Goal: Find specific page/section

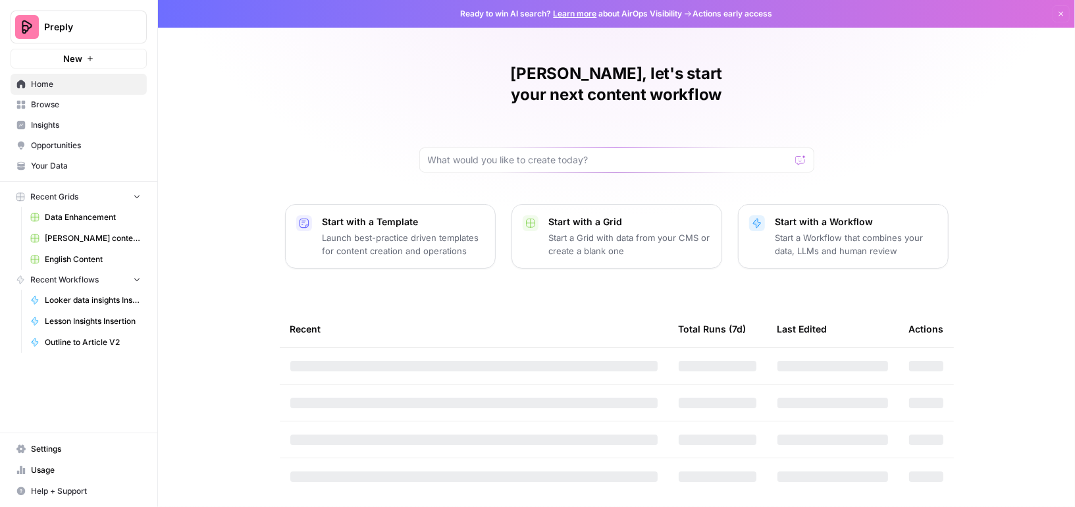
click at [85, 265] on link "English Content" at bounding box center [85, 259] width 122 height 21
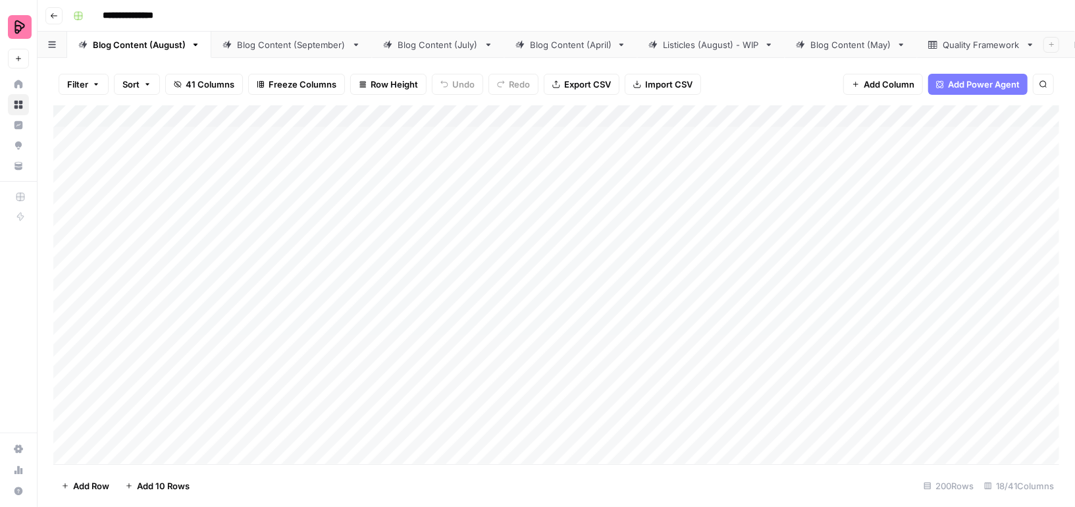
click at [277, 53] on link "Blog Content (September)" at bounding box center [291, 45] width 161 height 26
click at [130, 51] on link "Blog Content (August)" at bounding box center [139, 45] width 144 height 26
click at [564, 251] on div "Add Column" at bounding box center [556, 284] width 1006 height 359
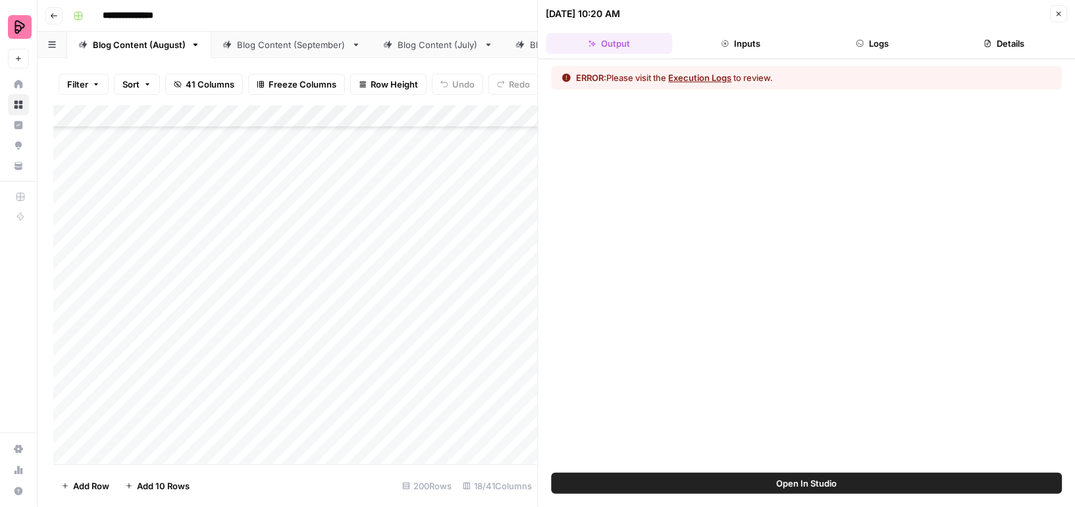
click at [695, 82] on button "Execution Logs" at bounding box center [700, 77] width 63 height 13
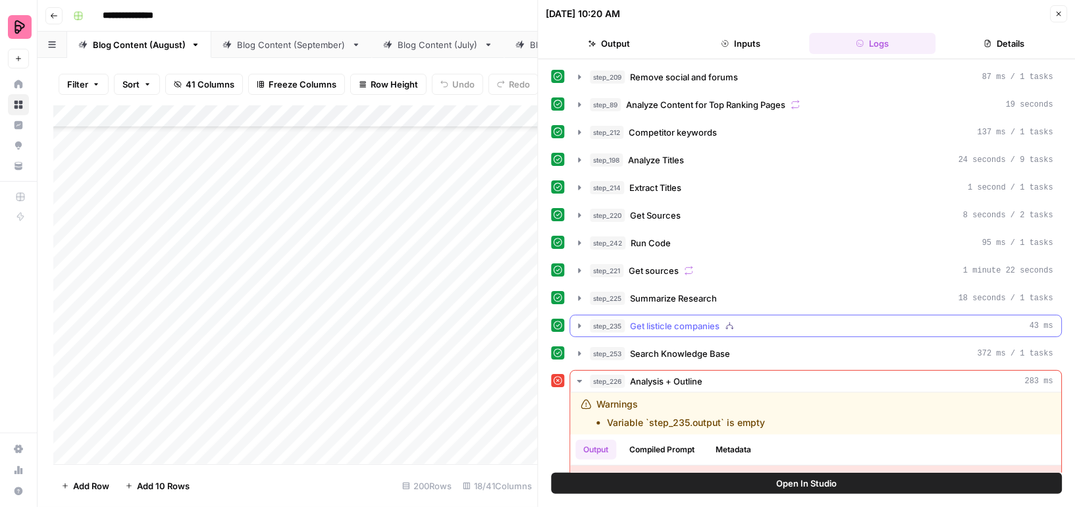
scroll to position [135, 0]
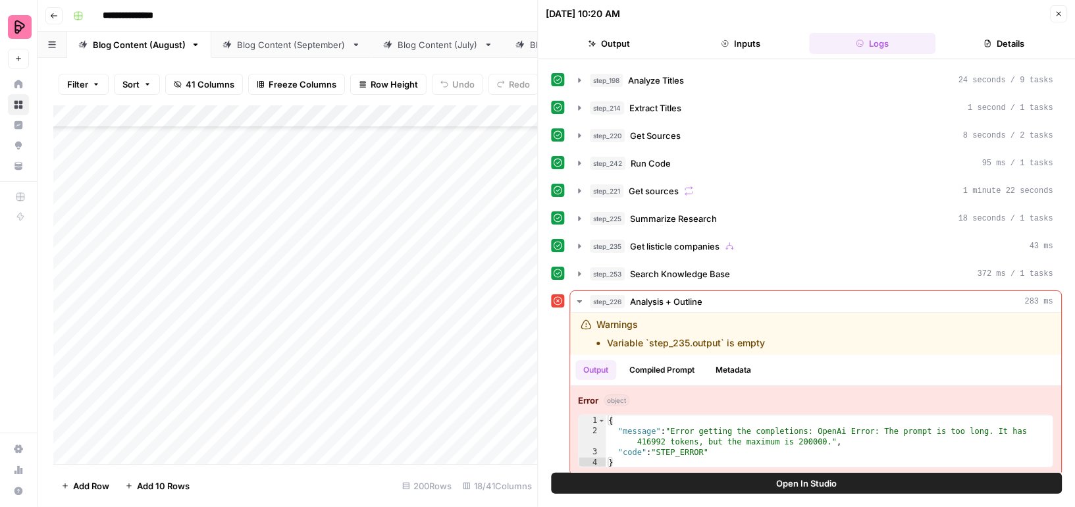
click at [1059, 11] on icon "button" at bounding box center [1059, 14] width 8 height 8
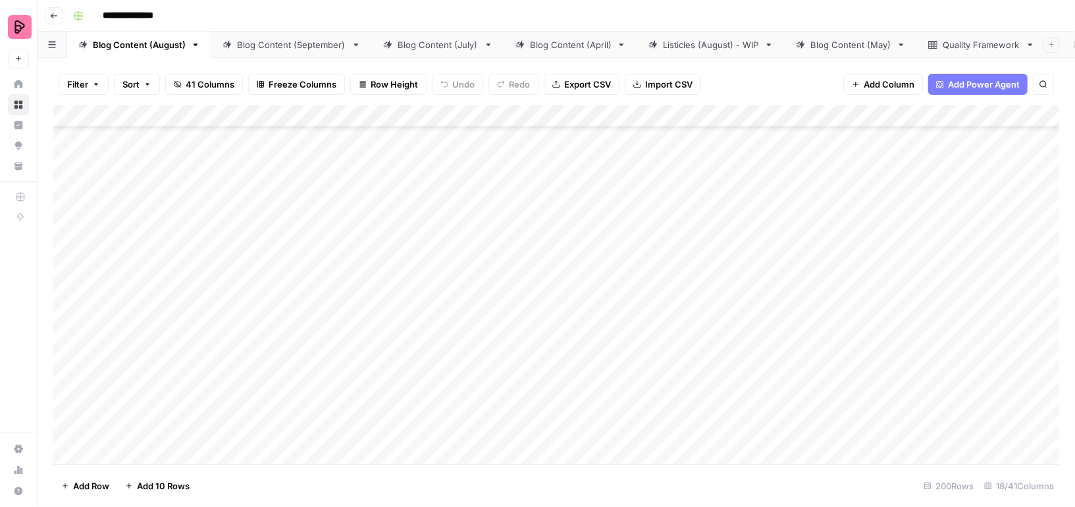
click at [577, 249] on div "Add Column" at bounding box center [556, 284] width 1006 height 359
